Goal: Information Seeking & Learning: Learn about a topic

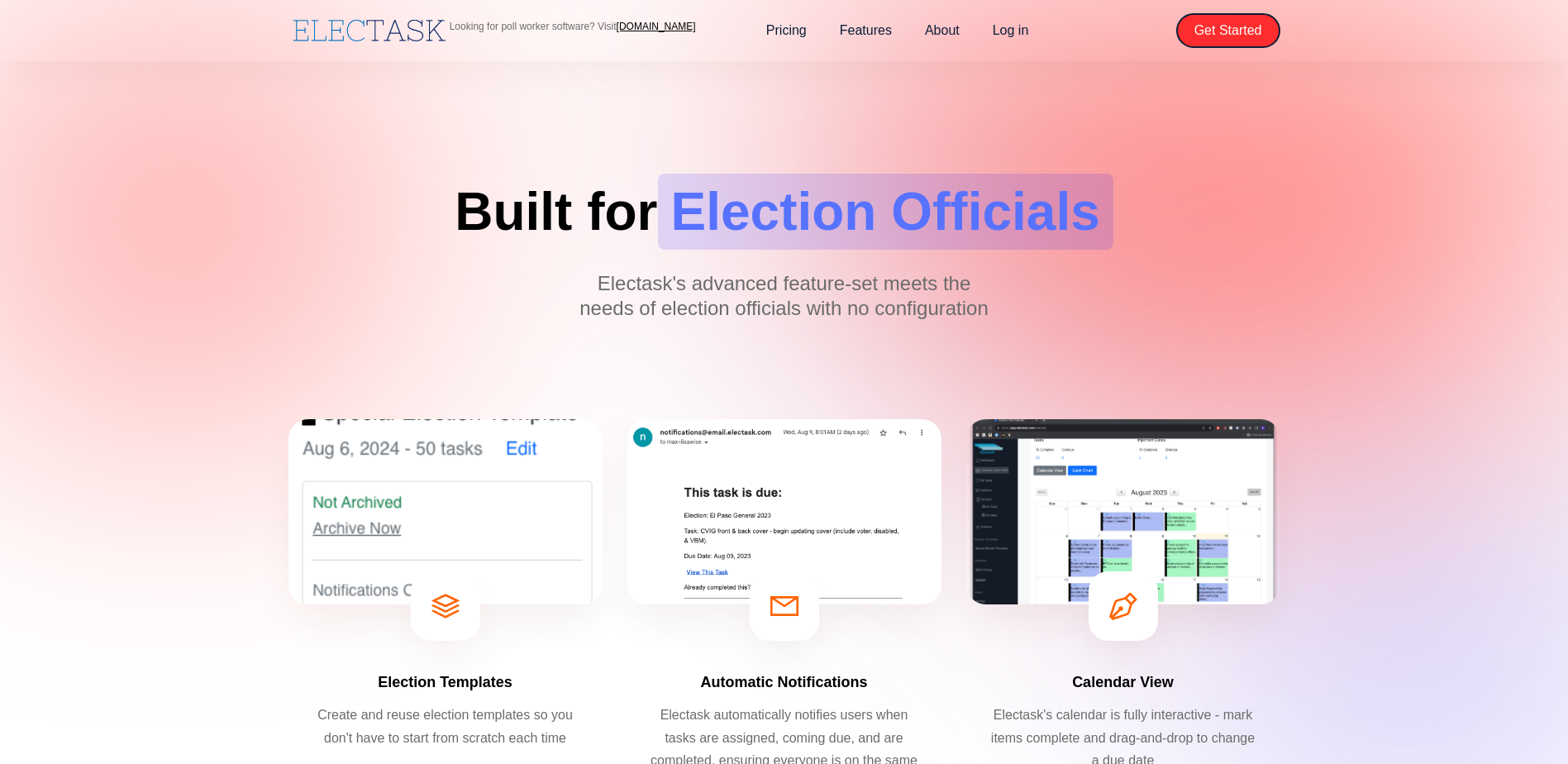
click at [872, 50] on div at bounding box center [784, 31] width 1568 height 61
click at [872, 31] on link "Features" at bounding box center [865, 30] width 85 height 35
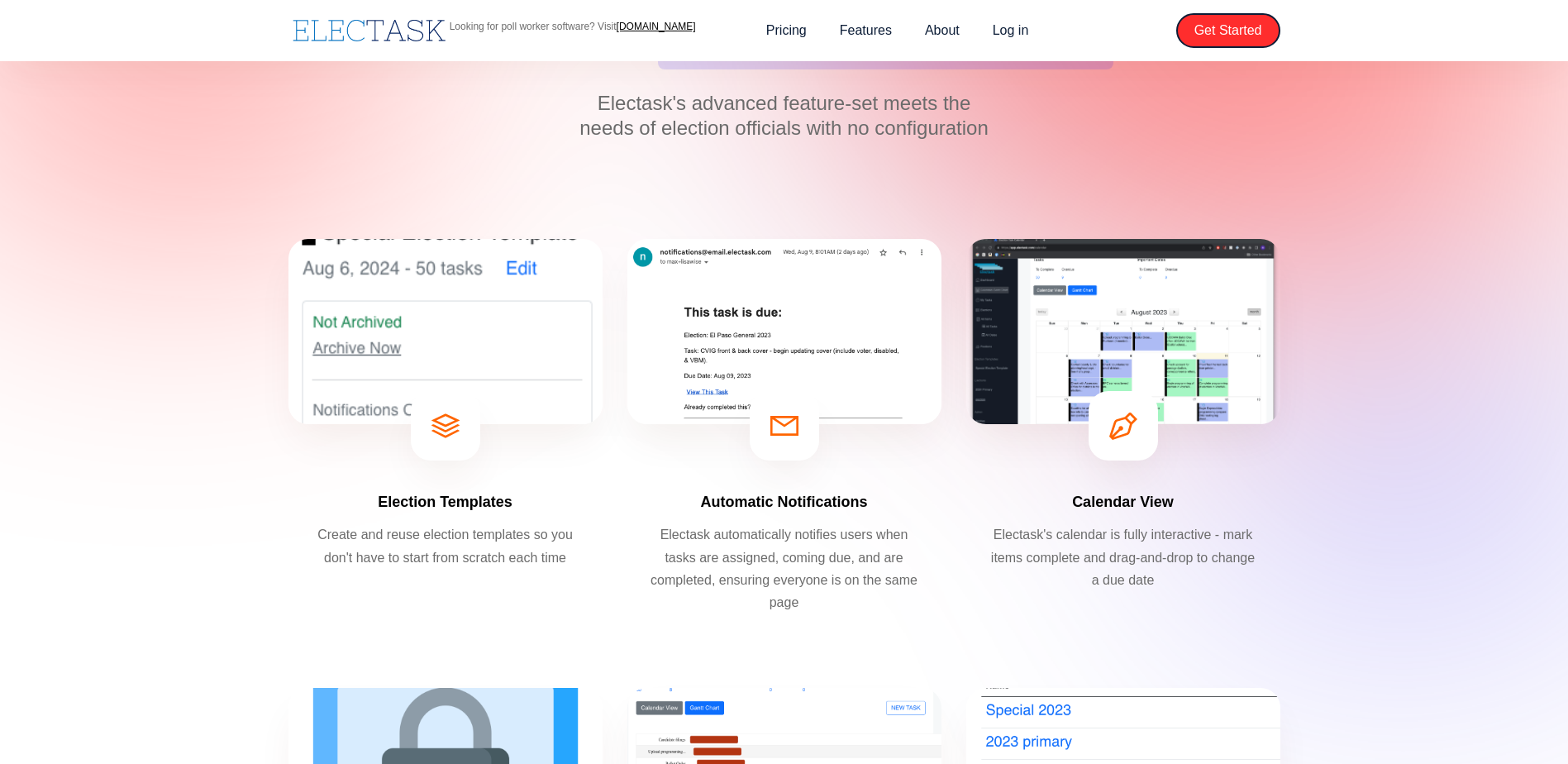
scroll to position [165, 0]
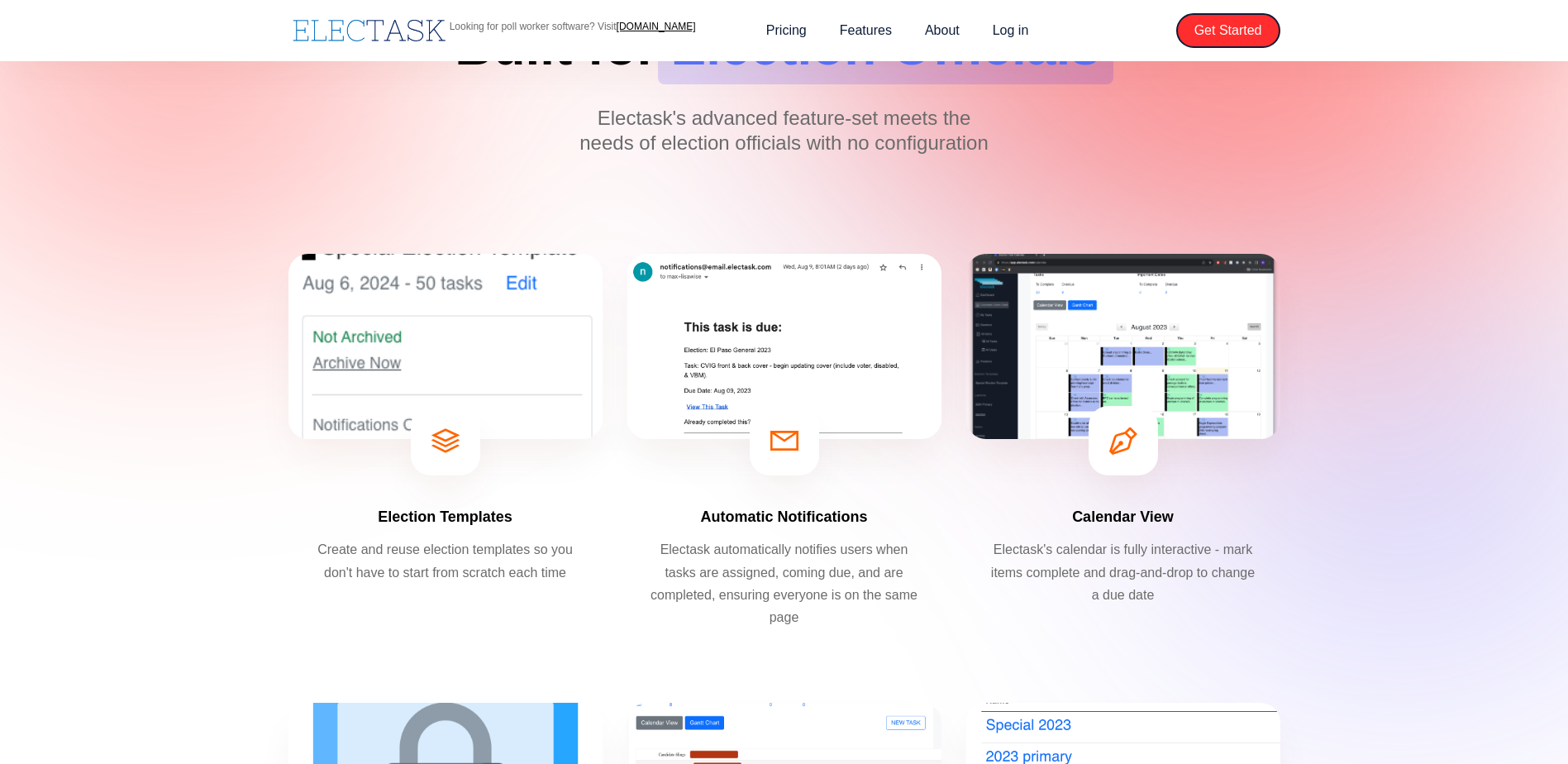
click at [800, 460] on div at bounding box center [784, 440] width 69 height 69
click at [842, 350] on img at bounding box center [784, 346] width 314 height 186
click at [1123, 379] on img at bounding box center [1123, 346] width 314 height 186
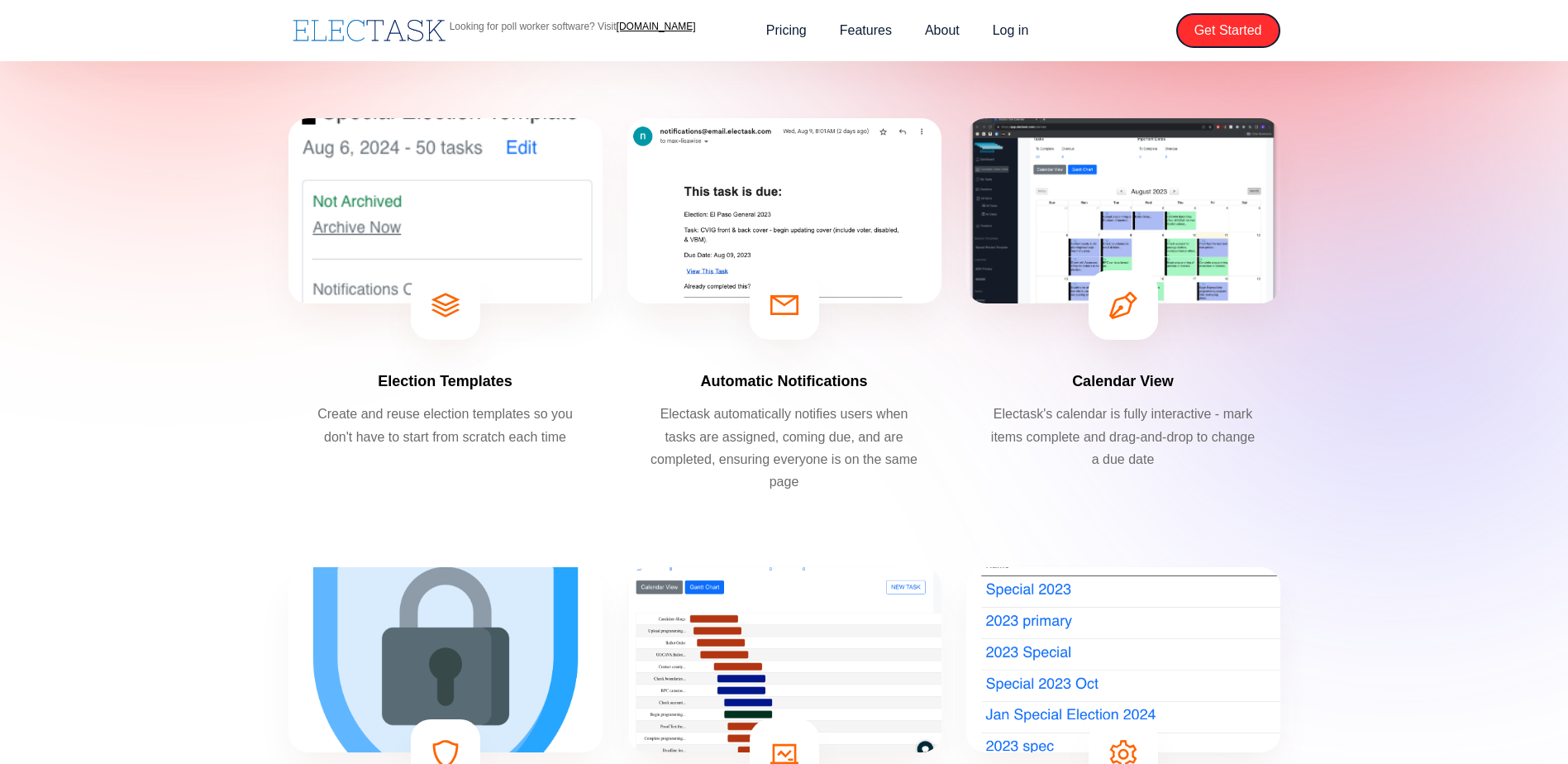
scroll to position [331, 0]
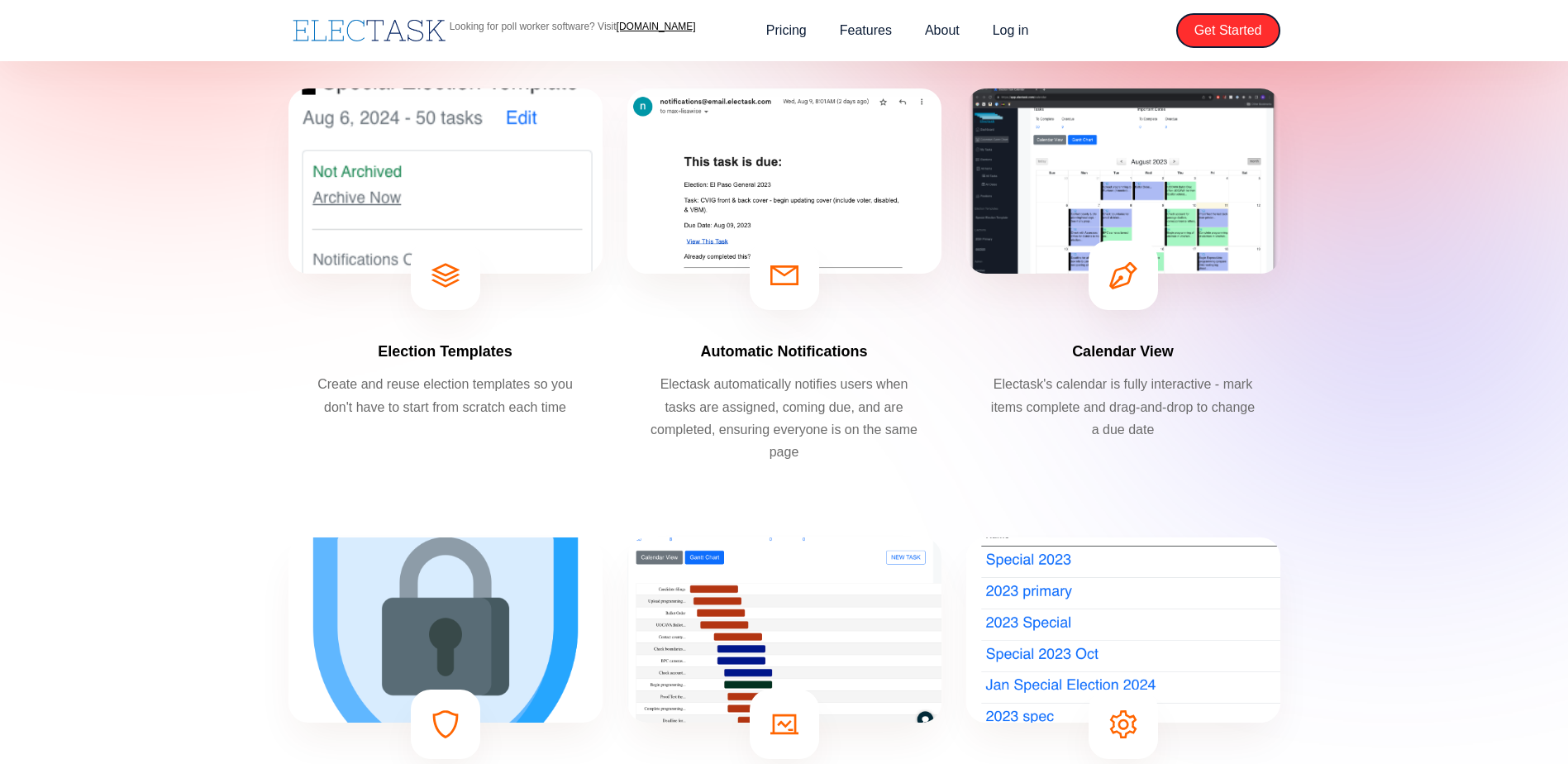
click at [755, 421] on p "Electask automatically notifies users when tasks are assigned, coming due, and …" at bounding box center [784, 418] width 272 height 90
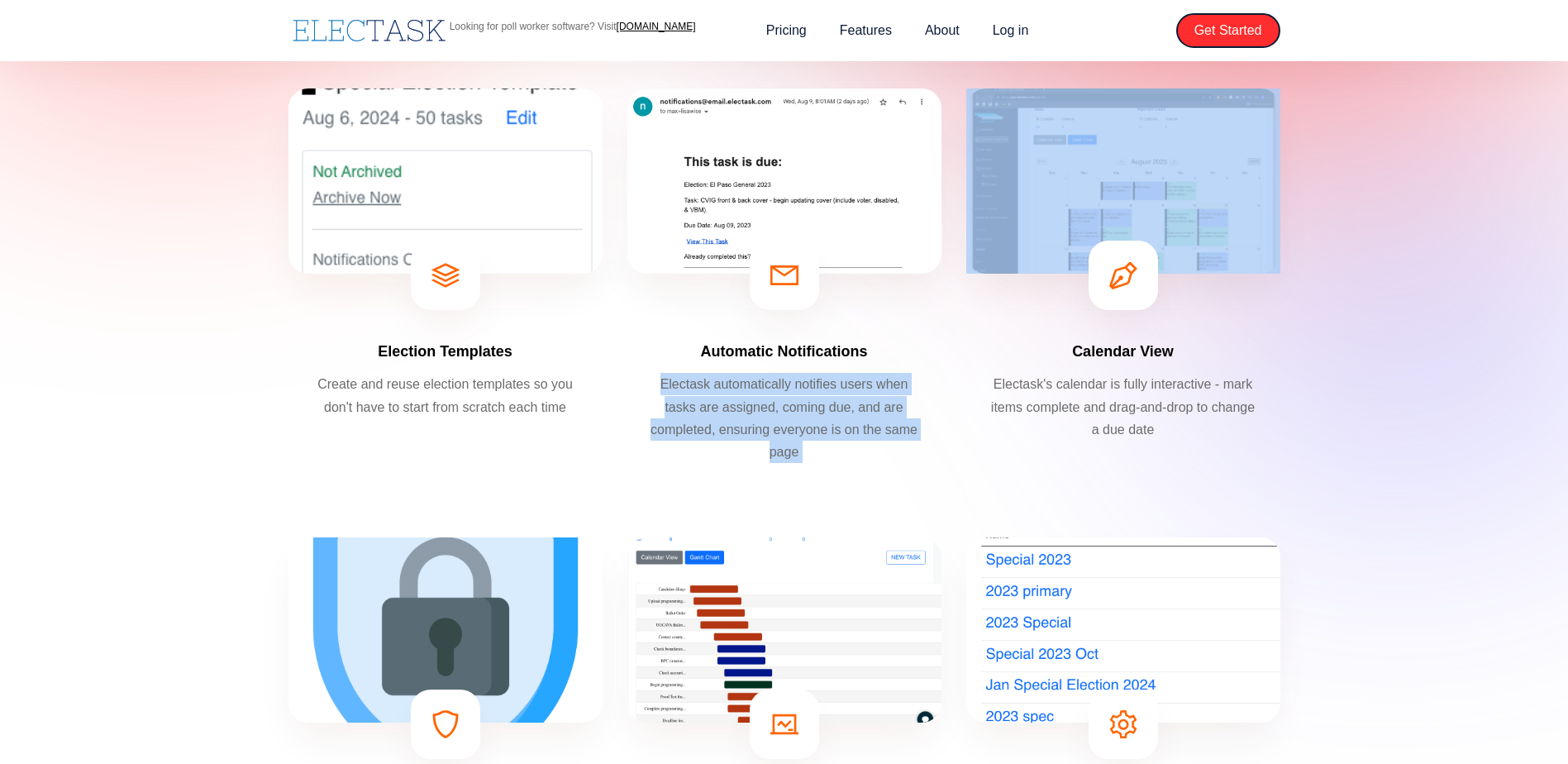
click at [755, 421] on p "Electask automatically notifies users when tasks are assigned, coming due, and …" at bounding box center [784, 418] width 272 height 90
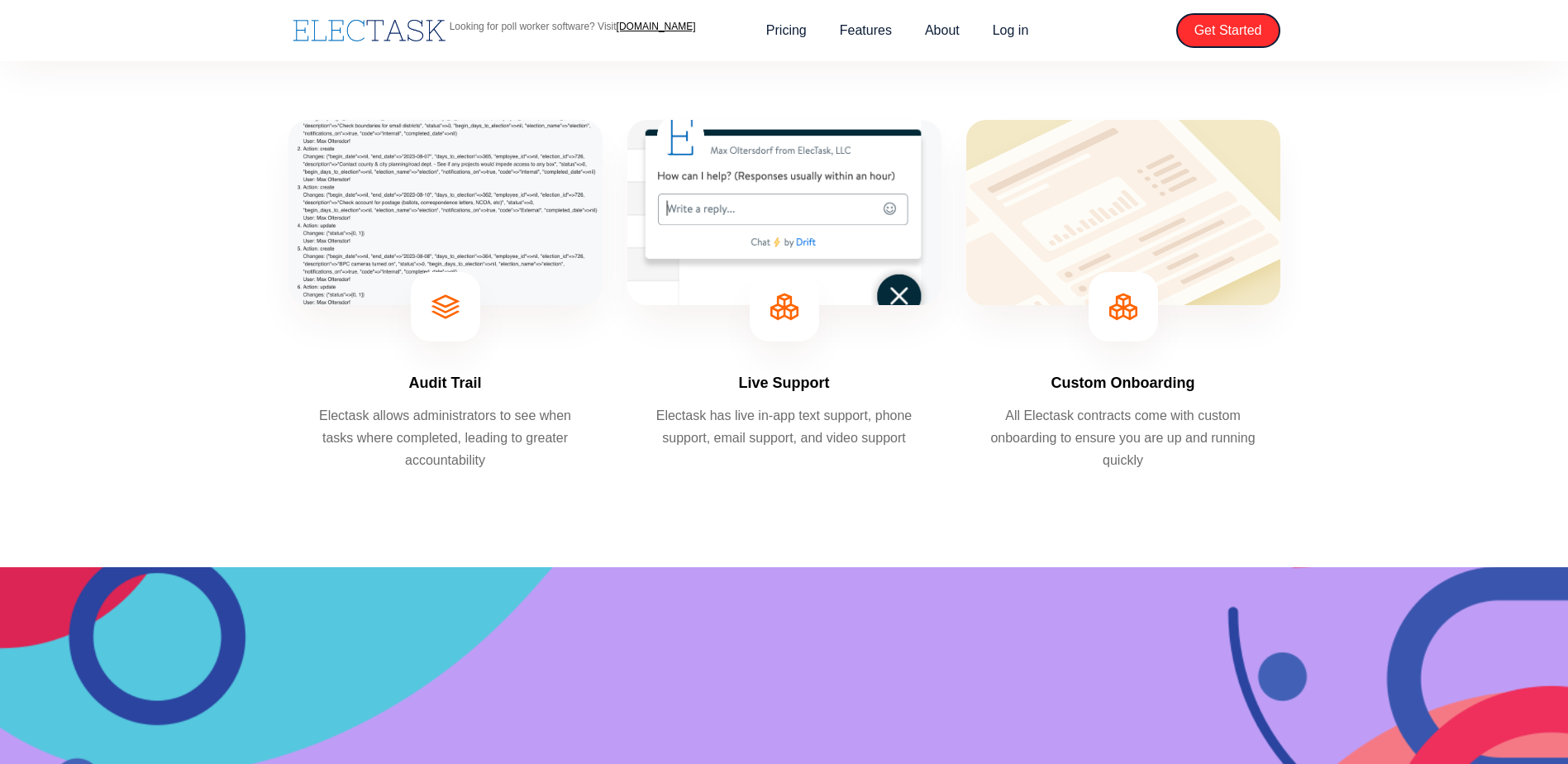
scroll to position [1240, 0]
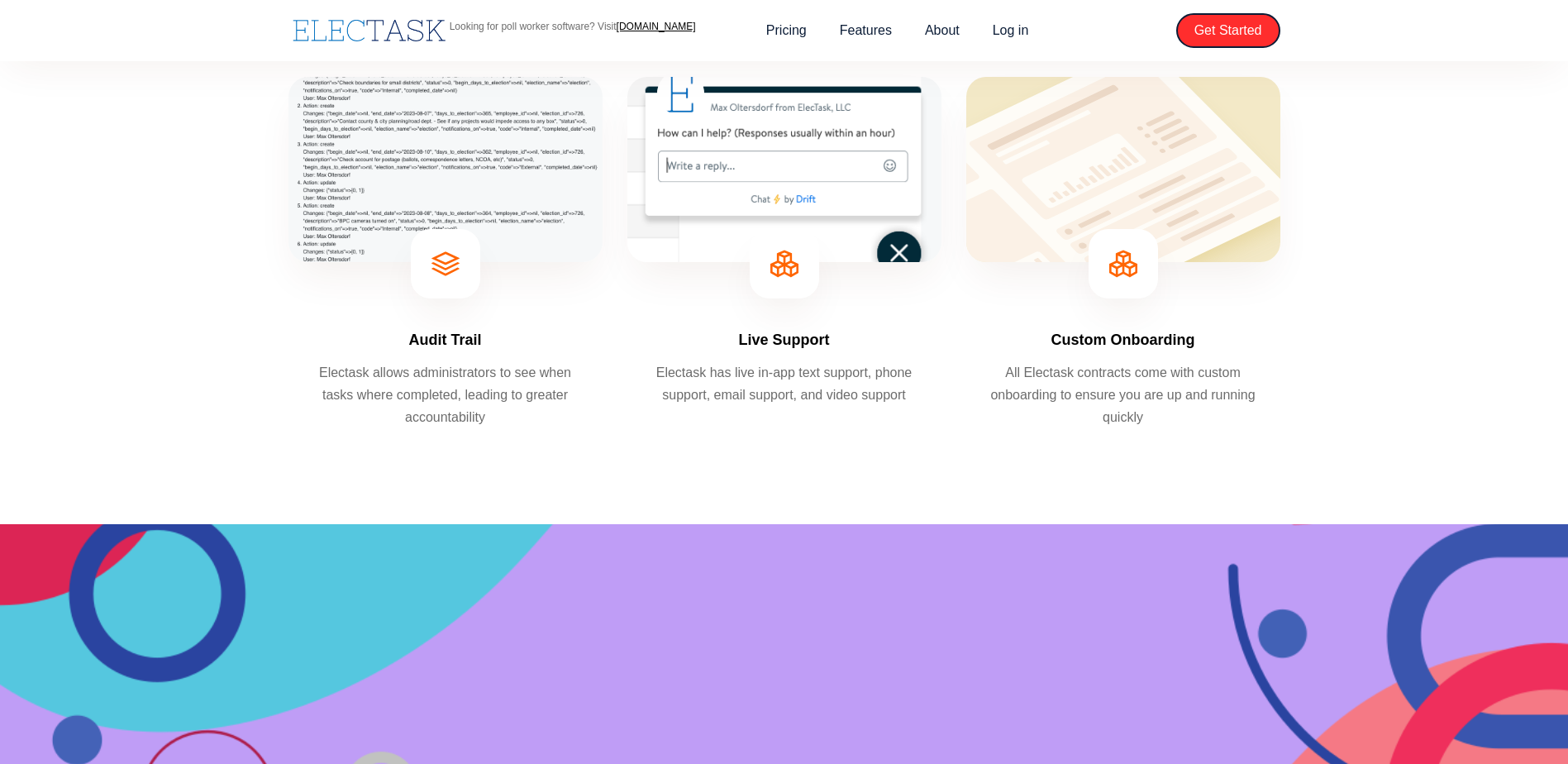
click at [432, 273] on img at bounding box center [445, 264] width 28 height 28
drag, startPoint x: 522, startPoint y: 414, endPoint x: 260, endPoint y: 353, distance: 269.0
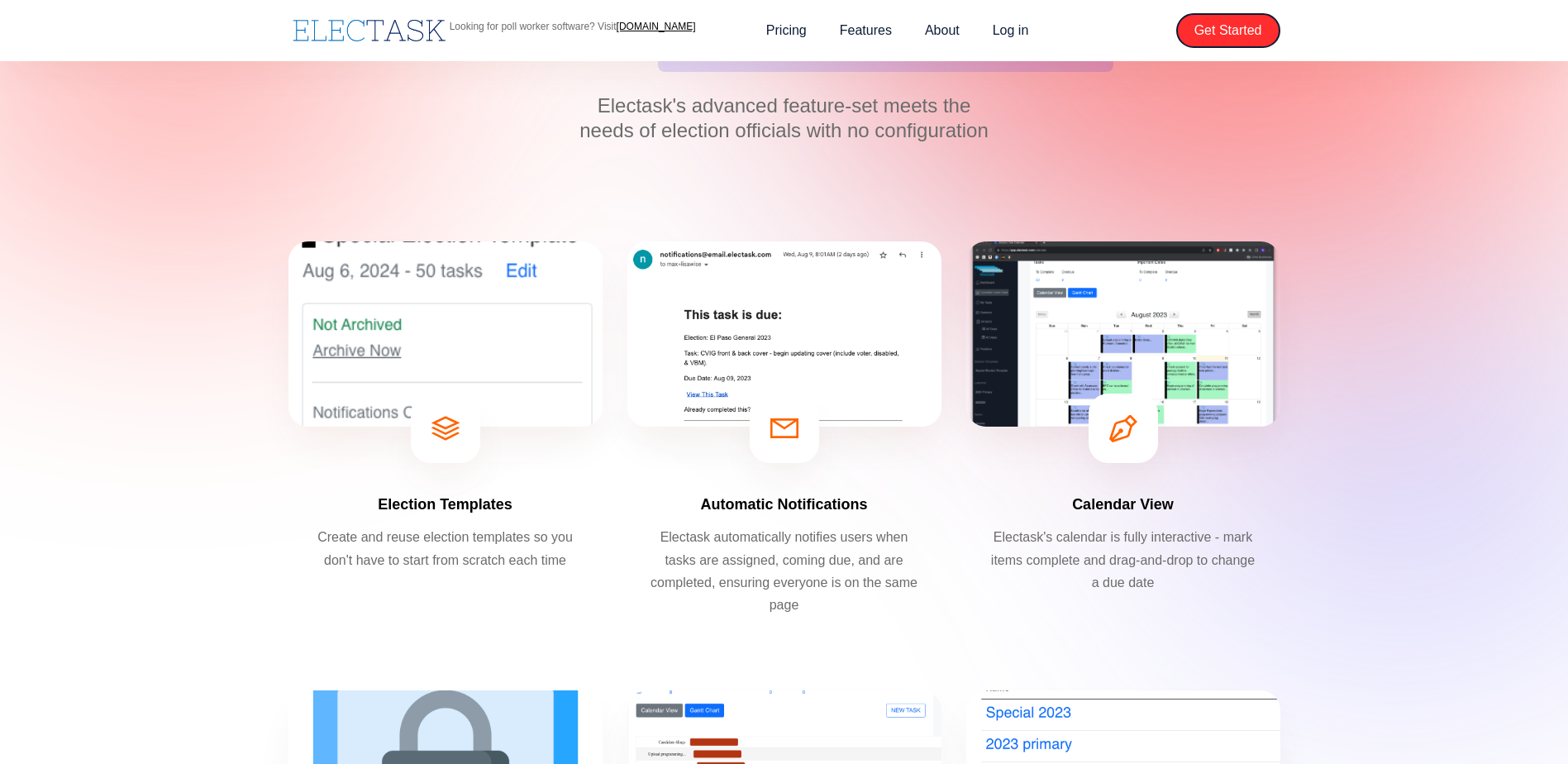
scroll to position [0, 0]
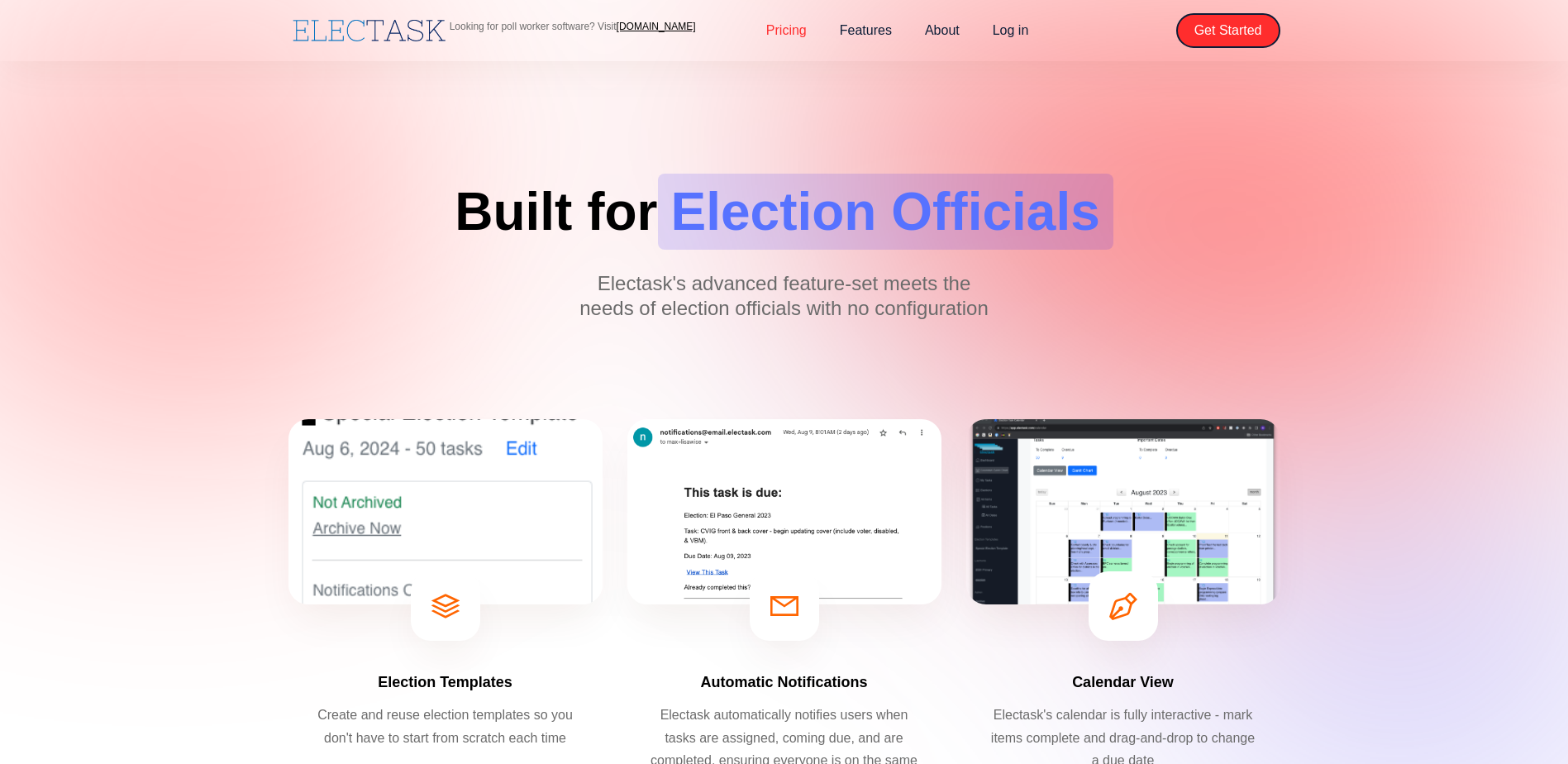
click at [790, 36] on link "Pricing" at bounding box center [786, 30] width 74 height 35
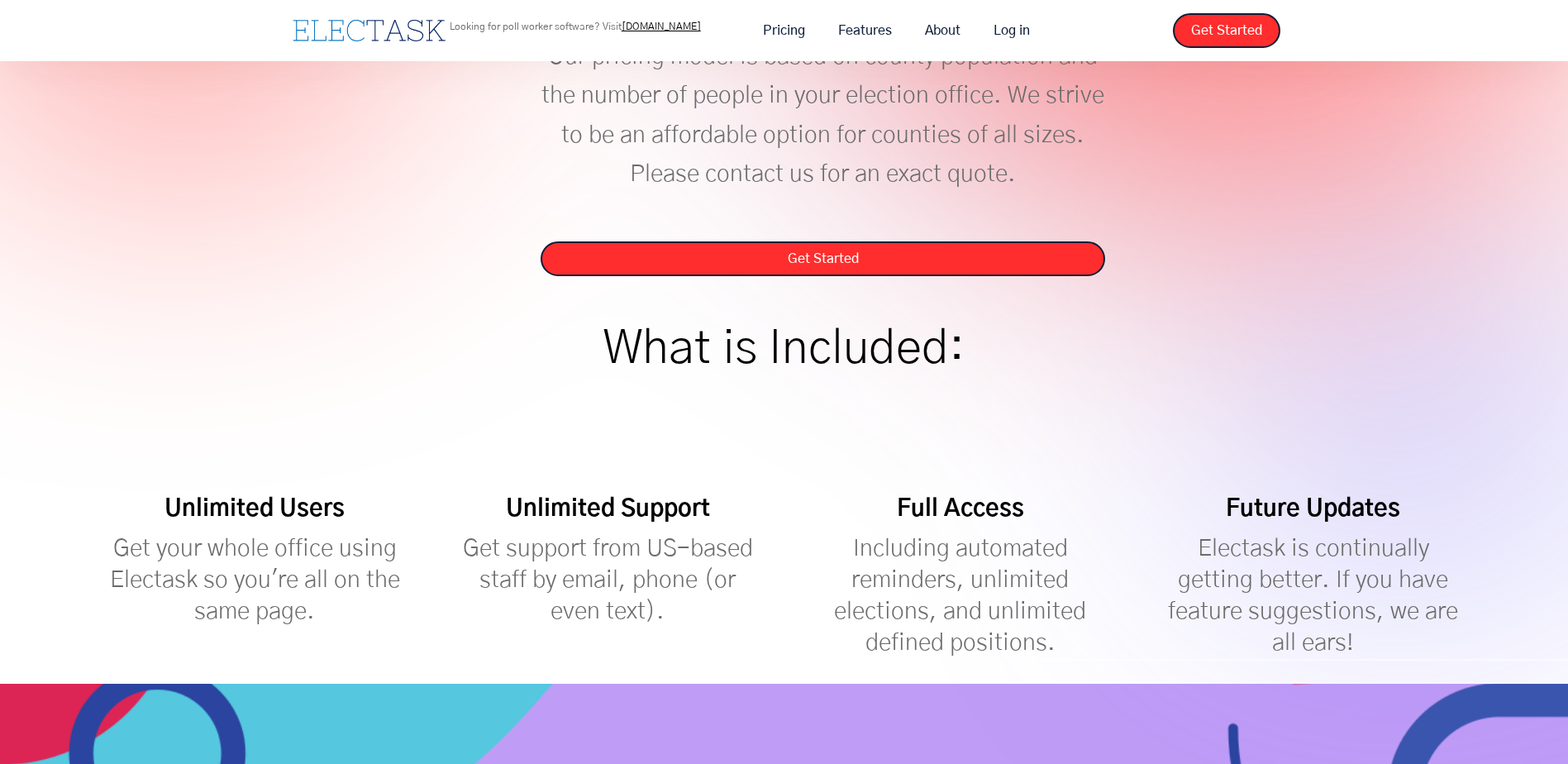
scroll to position [248, 0]
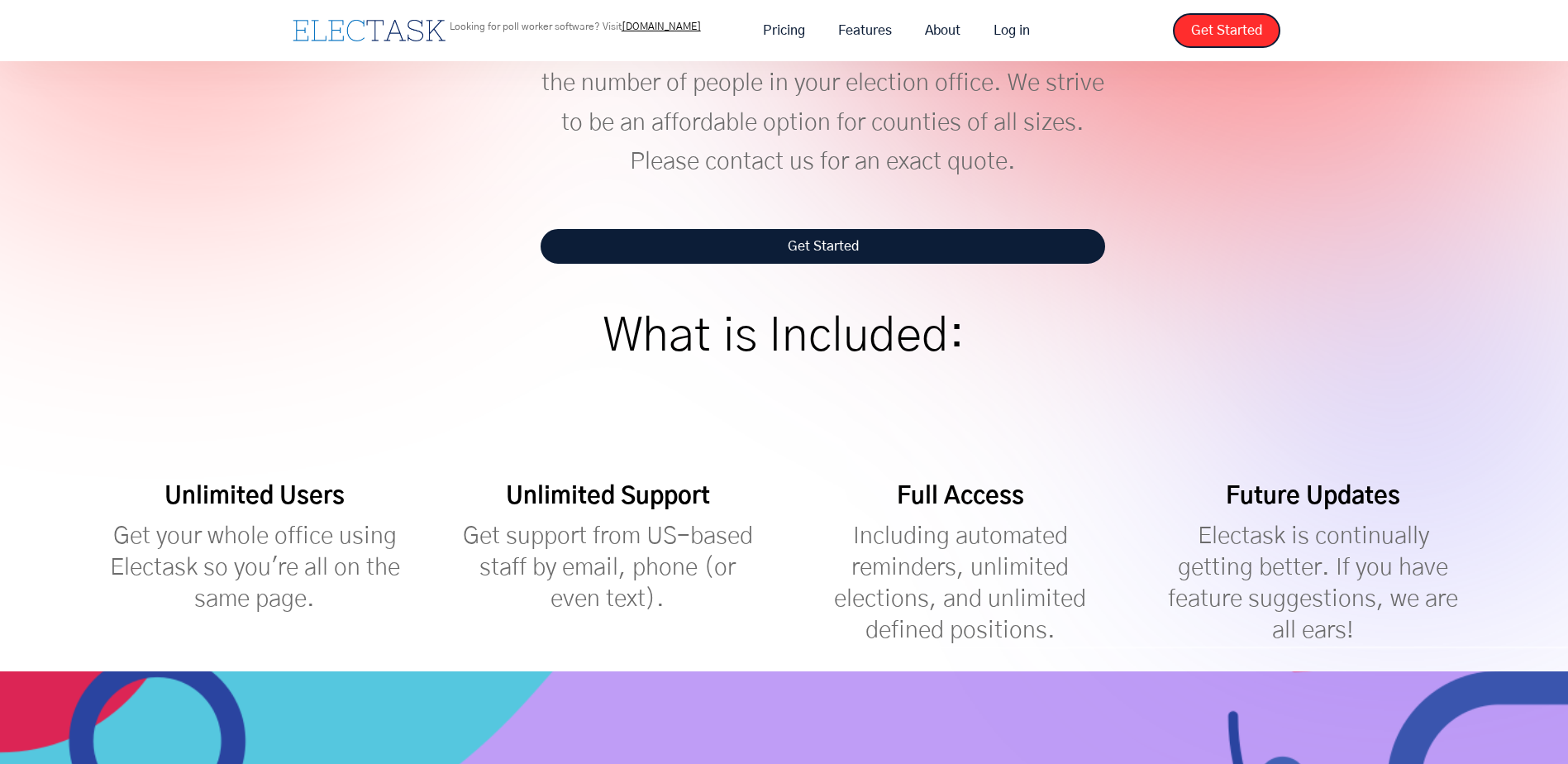
click at [821, 264] on link "Get Started" at bounding box center [823, 246] width 564 height 35
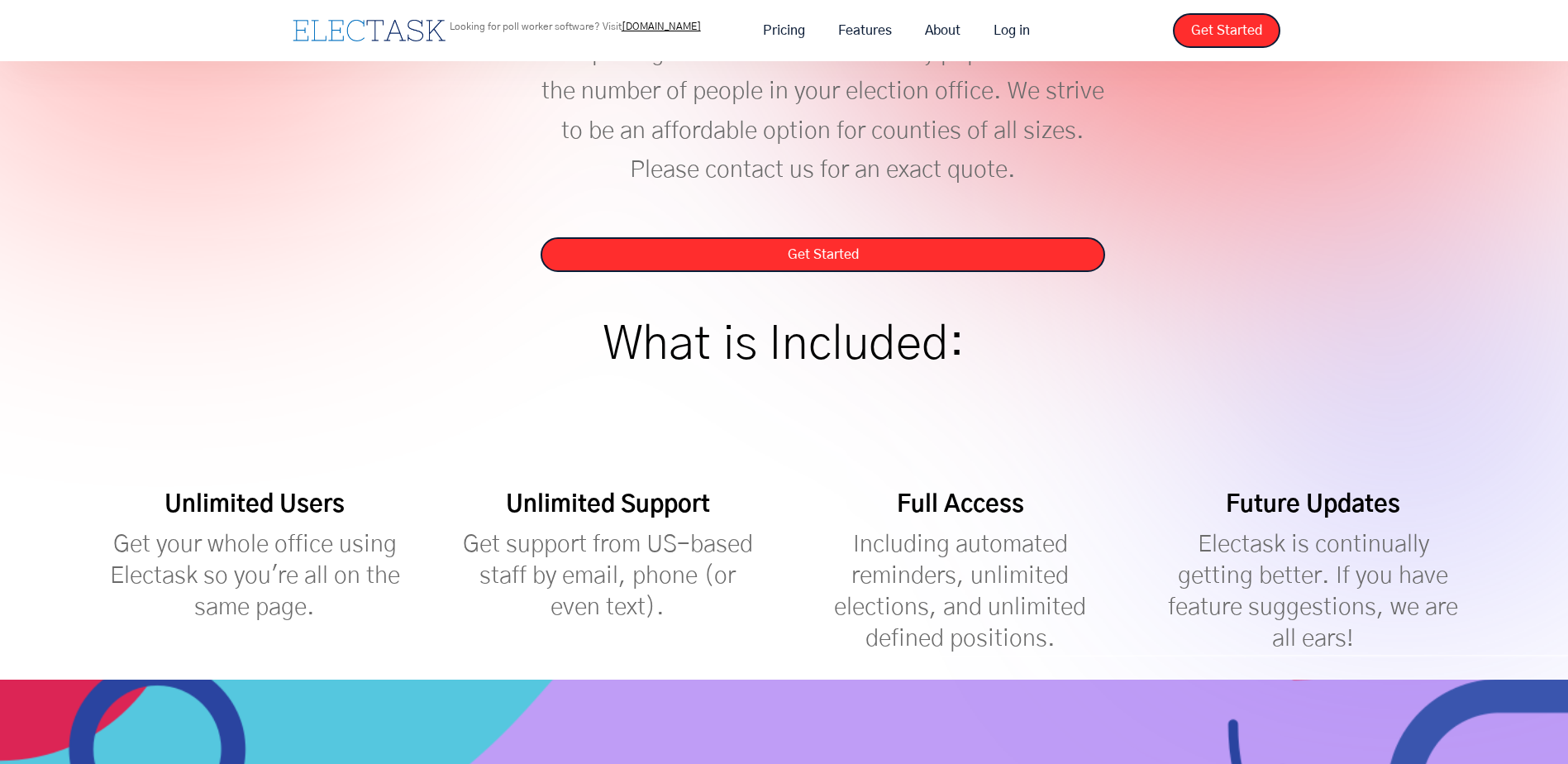
scroll to position [0, 0]
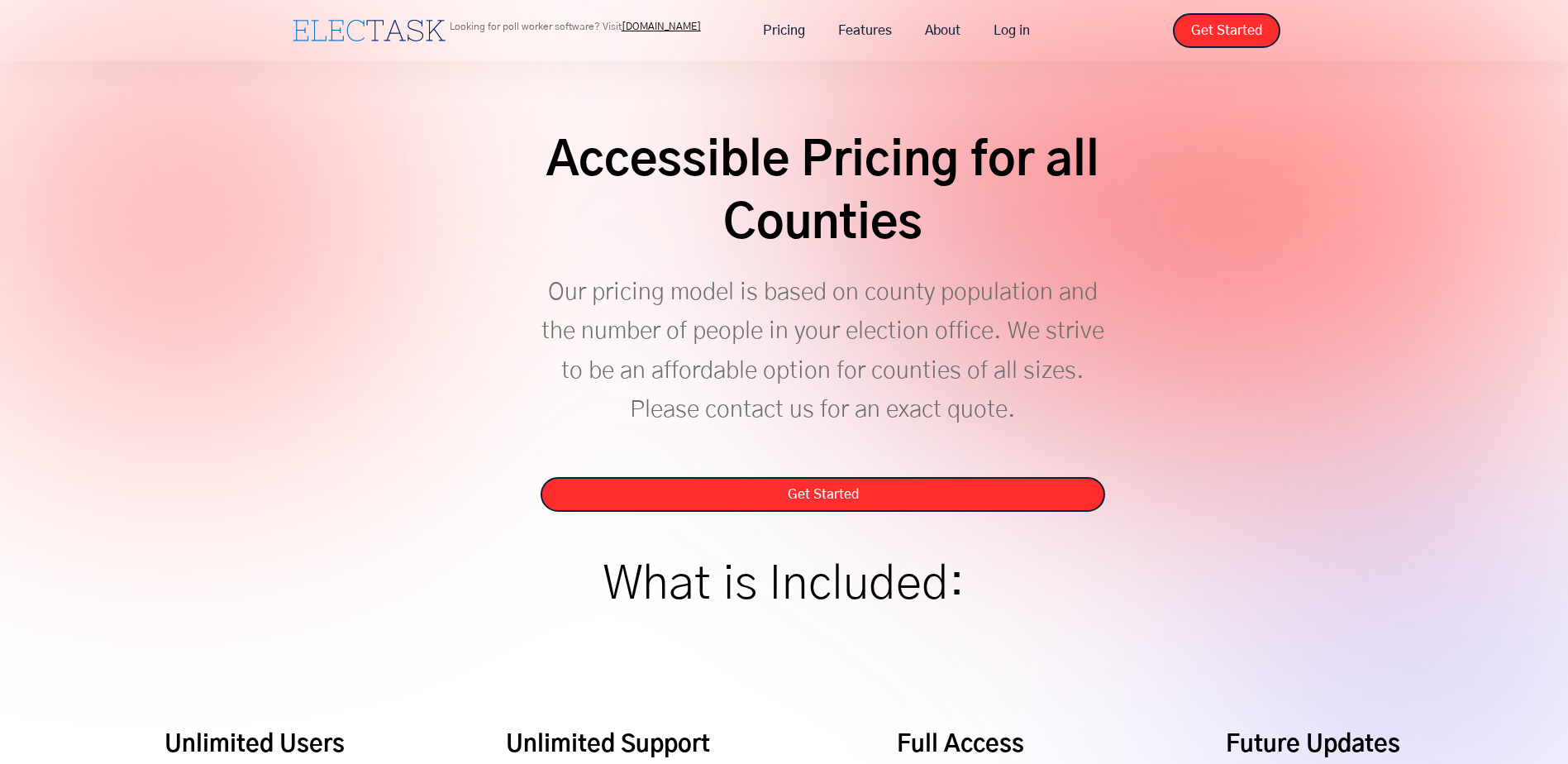
click at [636, 23] on link "[DOMAIN_NAME]" at bounding box center [661, 27] width 79 height 10
